Goal: Information Seeking & Learning: Learn about a topic

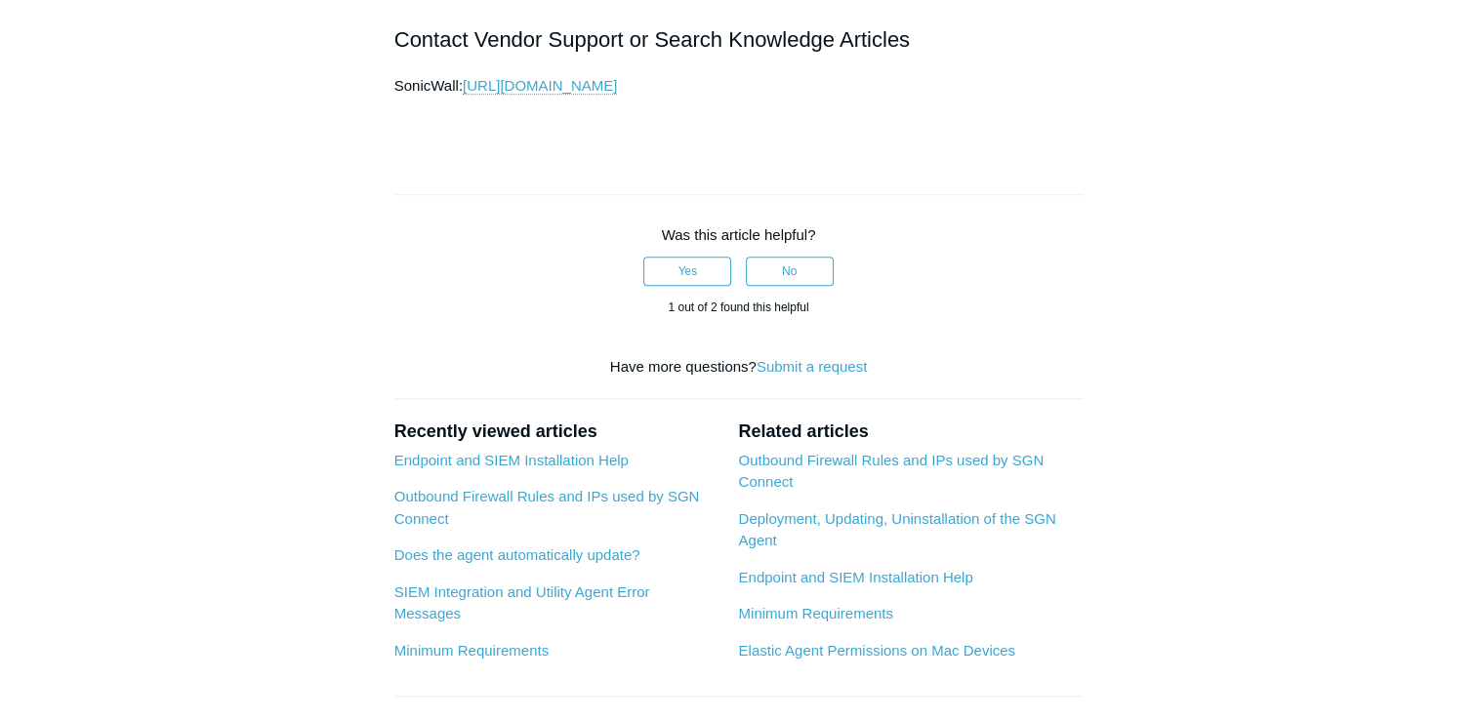
scroll to position [1724, 0]
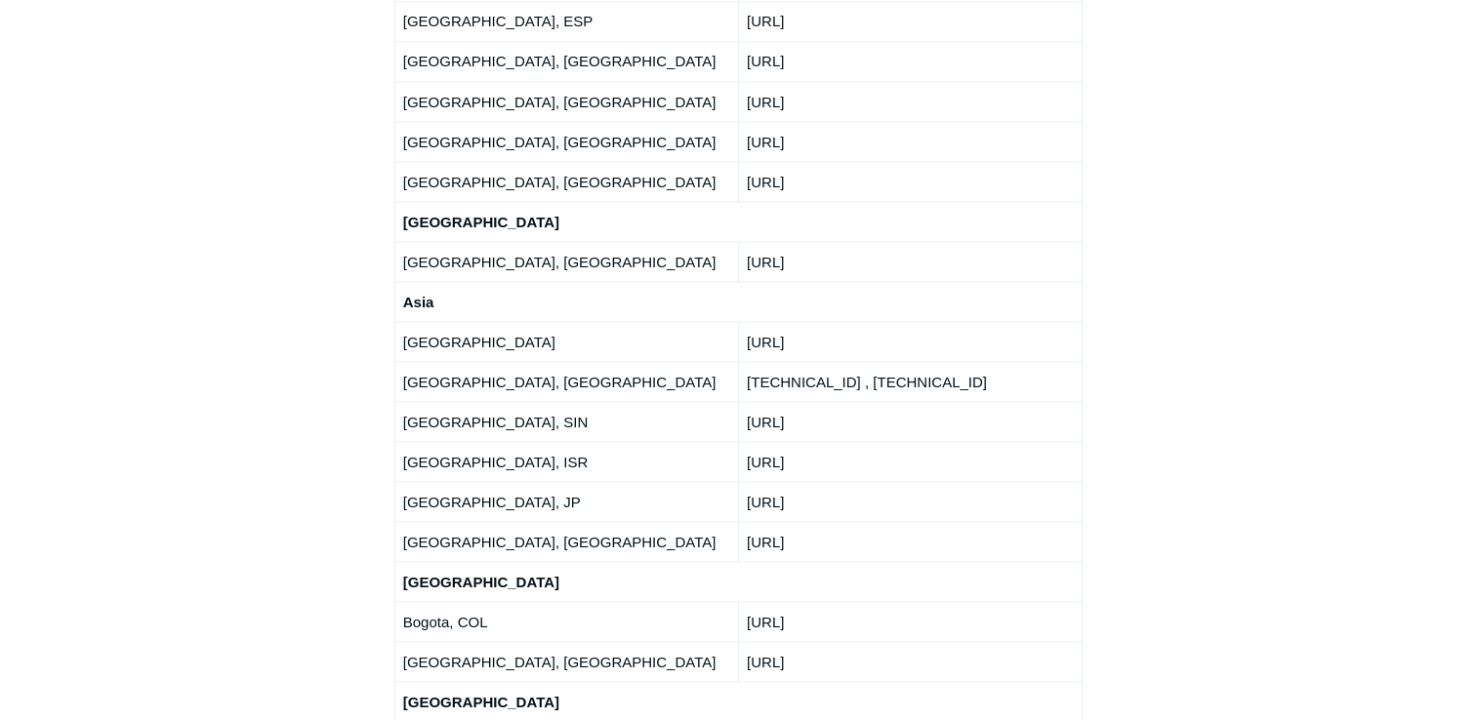
scroll to position [3612, 0]
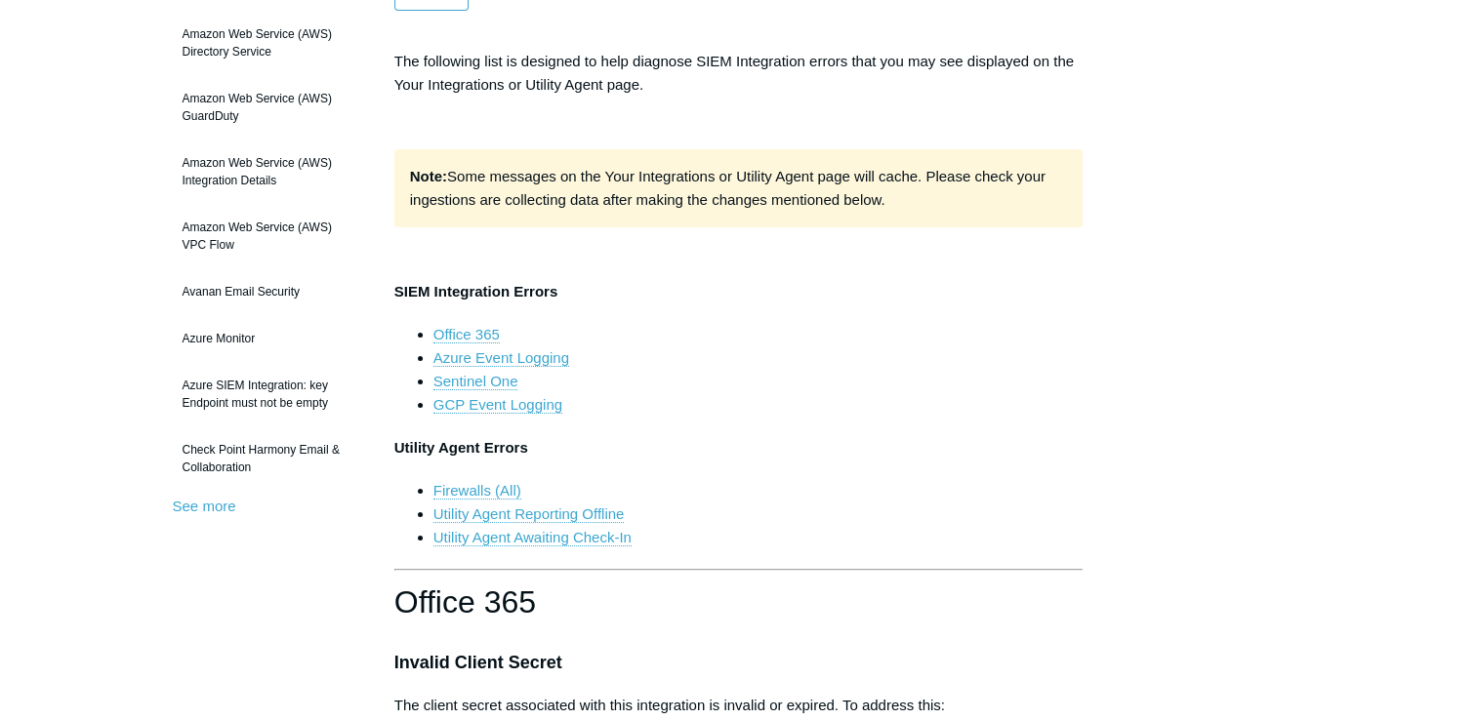
scroll to position [105, 0]
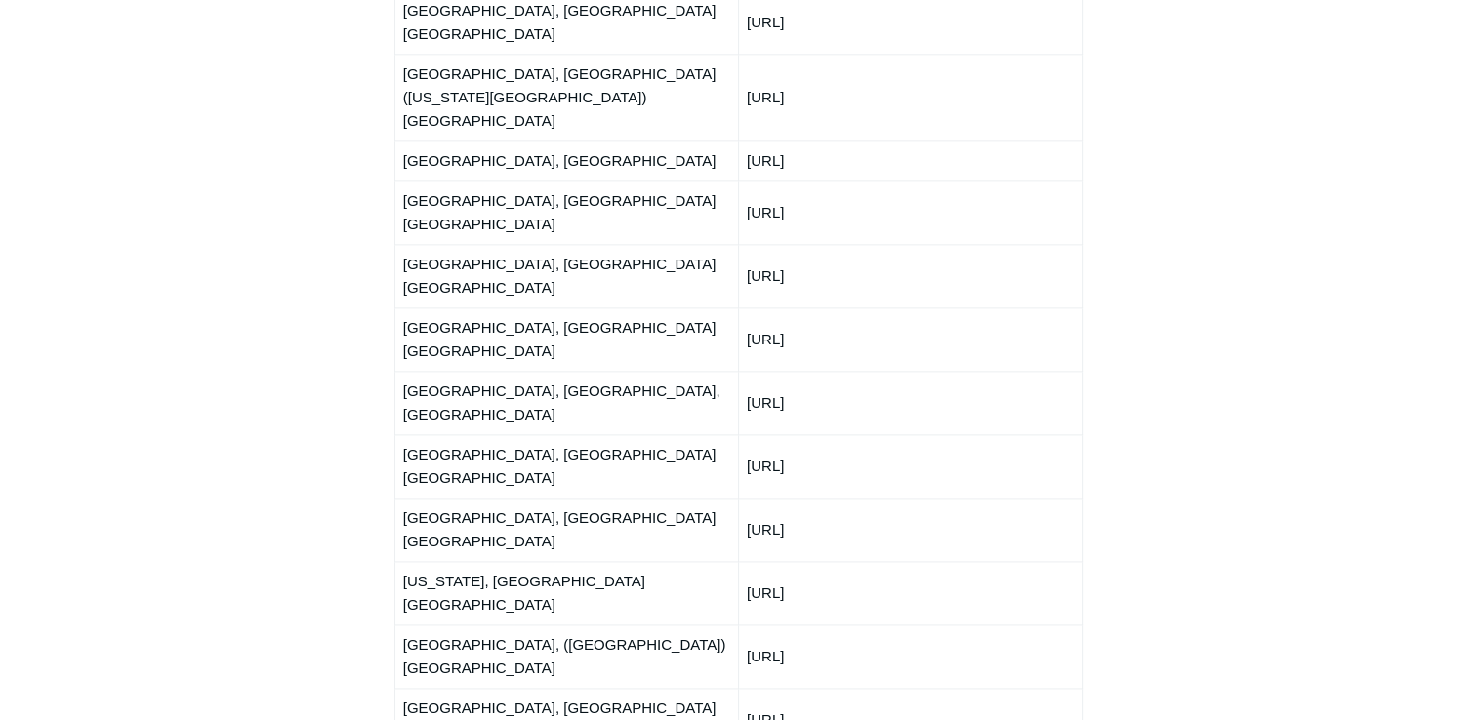
scroll to position [2245, 0]
